Goal: Check status

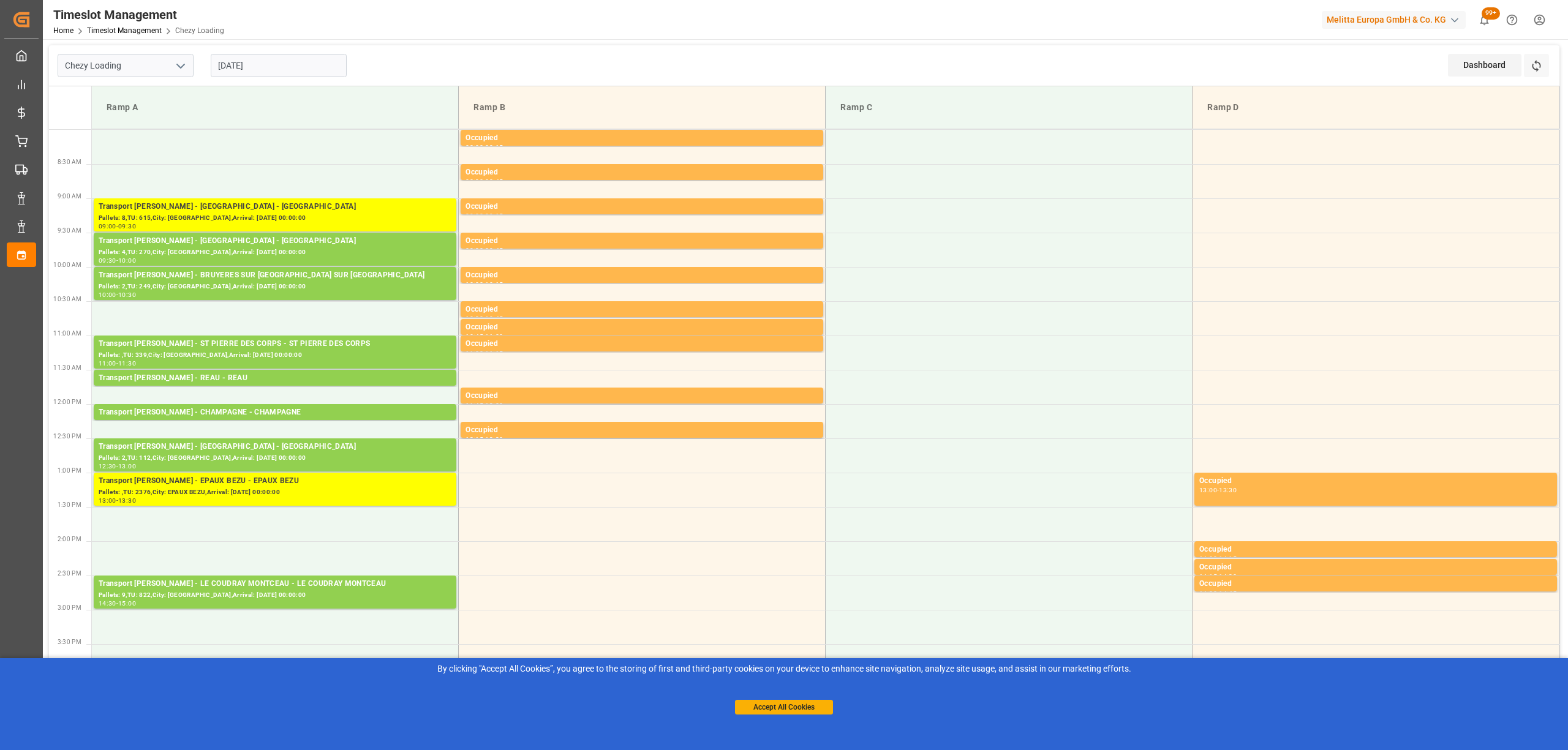
click at [1566, 64] on div at bounding box center [784, 375] width 1568 height 750
click at [1534, 70] on icon at bounding box center [1536, 66] width 13 height 13
